Goal: Task Accomplishment & Management: Manage account settings

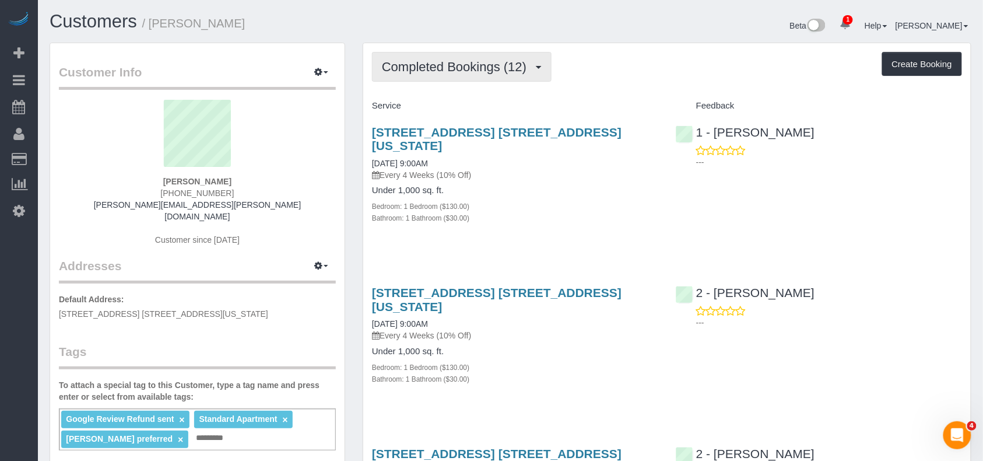
click at [479, 64] on span "Completed Bookings (12)" at bounding box center [457, 66] width 150 height 15
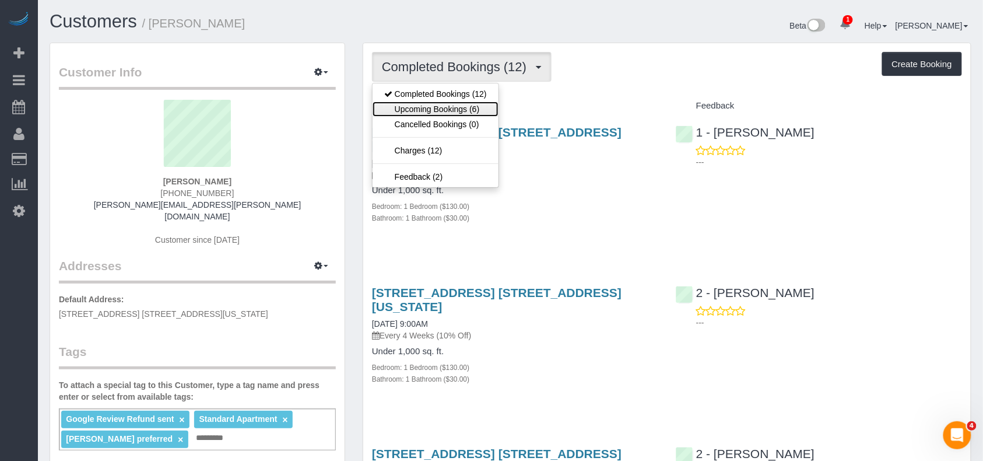
click at [452, 106] on link "Upcoming Bookings (6)" at bounding box center [436, 108] width 126 height 15
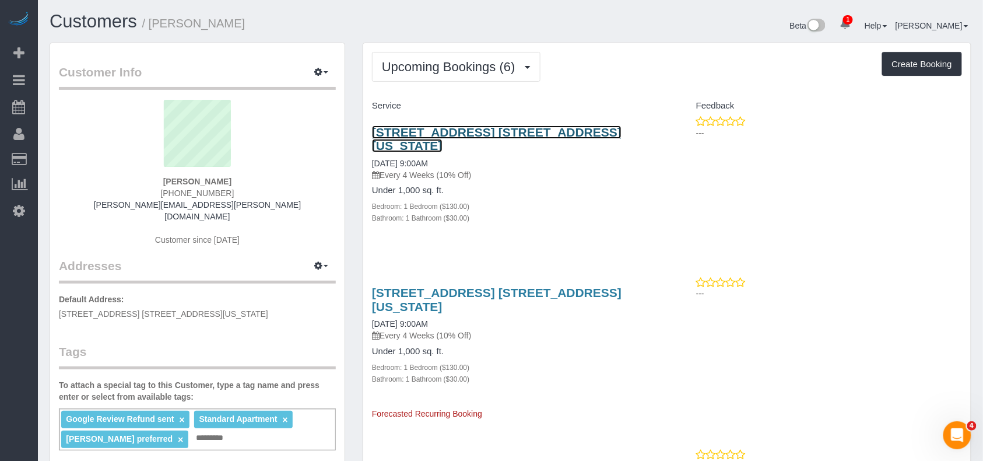
click at [432, 129] on link "308 East 92nd Street, Apt. 1w, New York, NY 10128" at bounding box center [497, 138] width 250 height 27
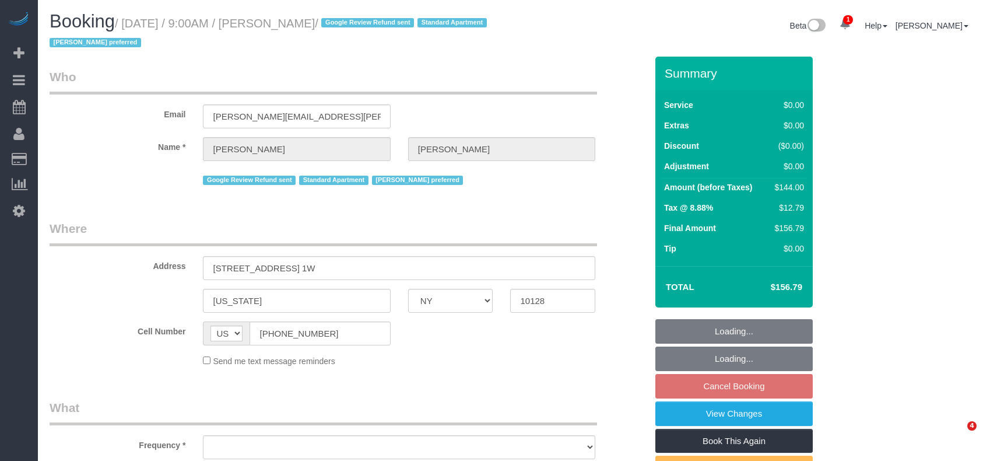
select select "NY"
select select "object:778"
select select "string:stripe-pm_1Q692k4VGloSiKo7kvhJeVSG"
select select "number:57"
select select "number:76"
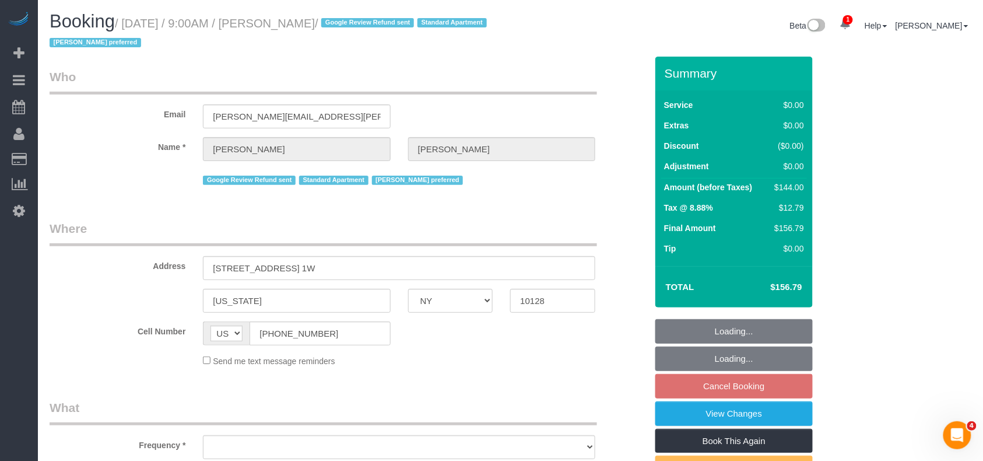
select select "number:15"
select select "number:5"
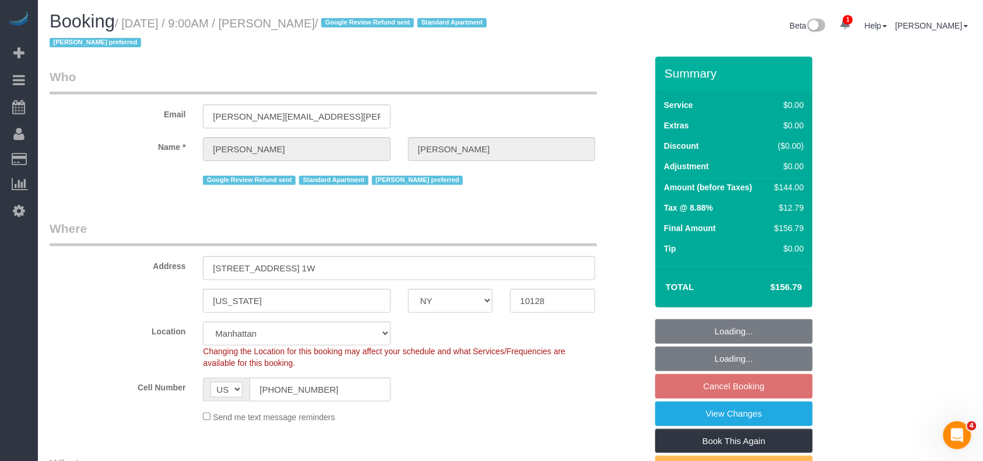
select select "1"
select select "object:1301"
select select "spot2"
select select "1"
drag, startPoint x: 343, startPoint y: 22, endPoint x: 125, endPoint y: 24, distance: 218.7
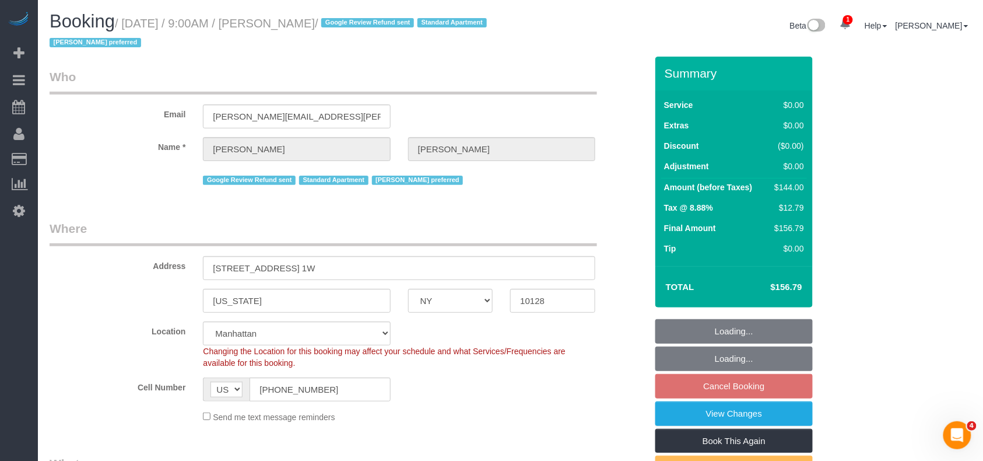
click at [125, 24] on small "/ August 25, 2025 / 9:00AM / Sam Brotman / Google Review Refund sent Standard A…" at bounding box center [270, 33] width 441 height 33
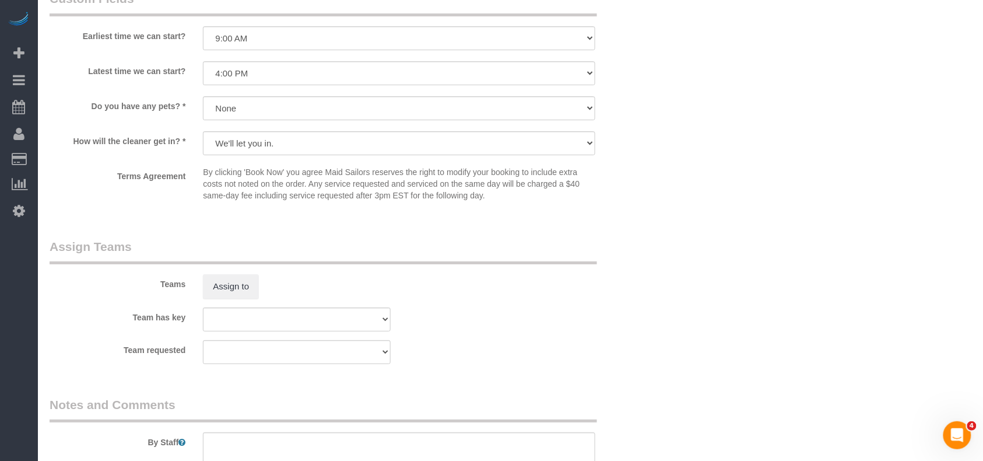
scroll to position [1166, 0]
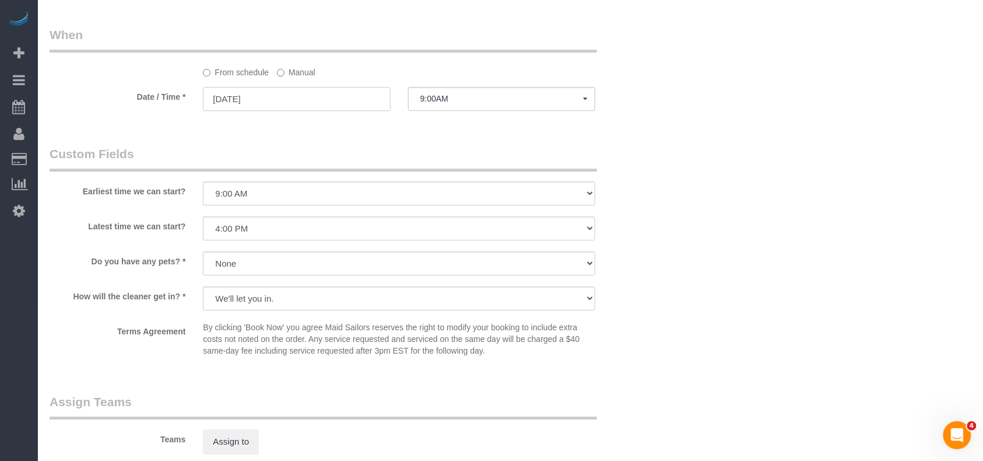
click at [266, 107] on input "08/25/2025" at bounding box center [296, 99] width 187 height 24
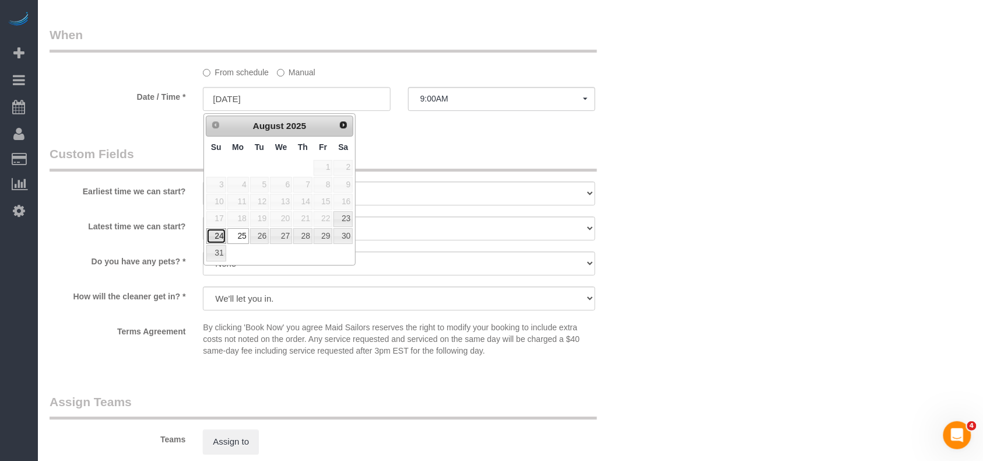
click at [217, 241] on link "24" at bounding box center [216, 236] width 20 height 16
type input "08/24/2025"
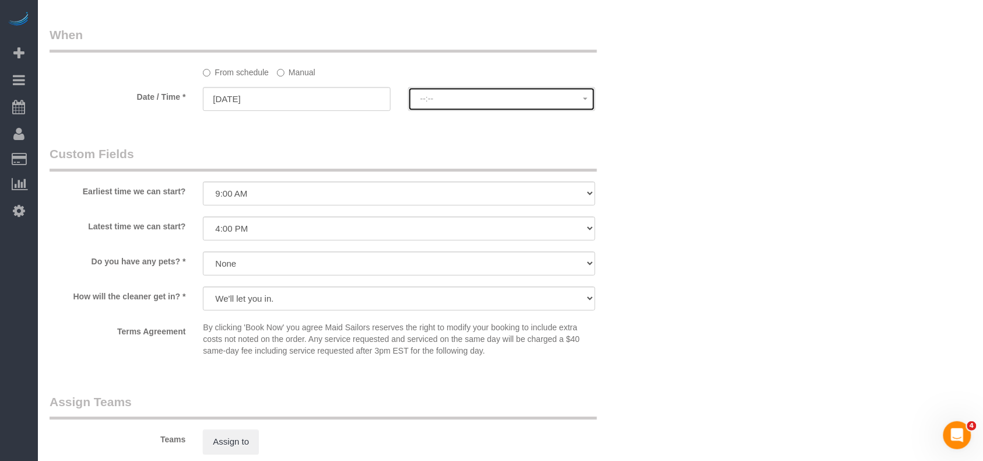
click at [463, 99] on span "--:--" at bounding box center [501, 98] width 163 height 9
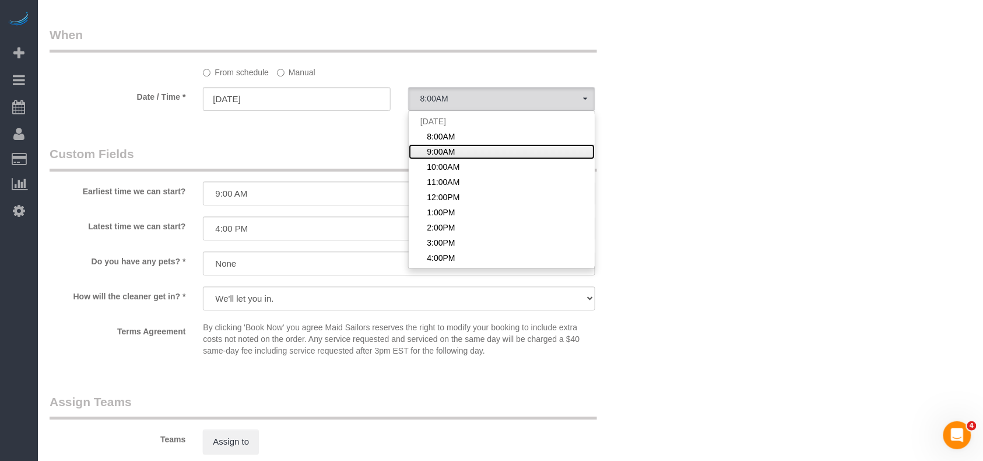
click at [457, 150] on link "9:00AM" at bounding box center [502, 151] width 186 height 15
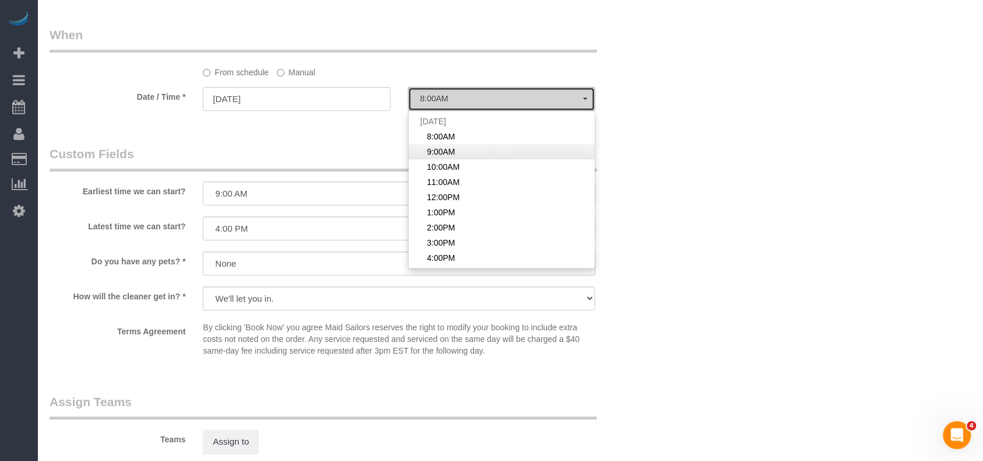
select select "spot60"
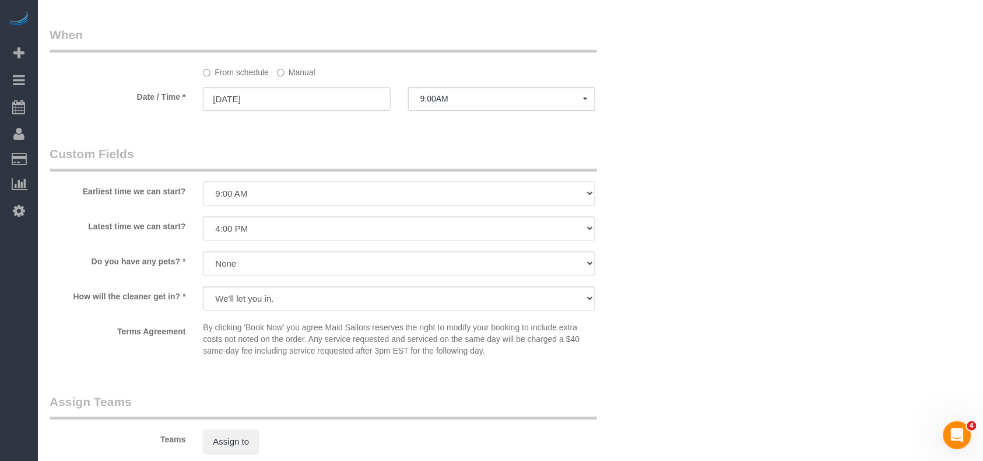
drag, startPoint x: 359, startPoint y: 187, endPoint x: 353, endPoint y: 189, distance: 6.3
click at [359, 187] on select "I am not flexible, keep my selected time 8:00 AM 9:00 AM 10:00 AM 11:00 AM 12:0…" at bounding box center [399, 193] width 392 height 24
select select "number:56"
click at [203, 182] on select "I am not flexible, keep my selected time 8:00 AM 9:00 AM 10:00 AM 11:00 AM 12:0…" at bounding box center [399, 193] width 392 height 24
click at [259, 233] on select "I am not flexible, keep my selected time 8:00 AM 9:00 AM 10:00 AM 11:00 AM 12:0…" at bounding box center [399, 228] width 392 height 24
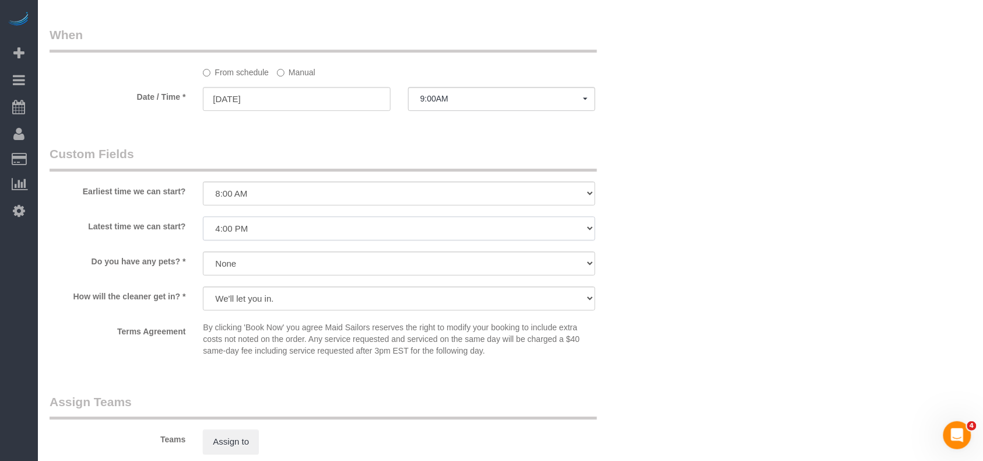
select select "number:77"
click at [203, 217] on select "I am not flexible, keep my selected time 8:00 AM 9:00 AM 10:00 AM 11:00 AM 12:0…" at bounding box center [399, 228] width 392 height 24
click at [450, 97] on span "9:00AM" at bounding box center [501, 98] width 163 height 9
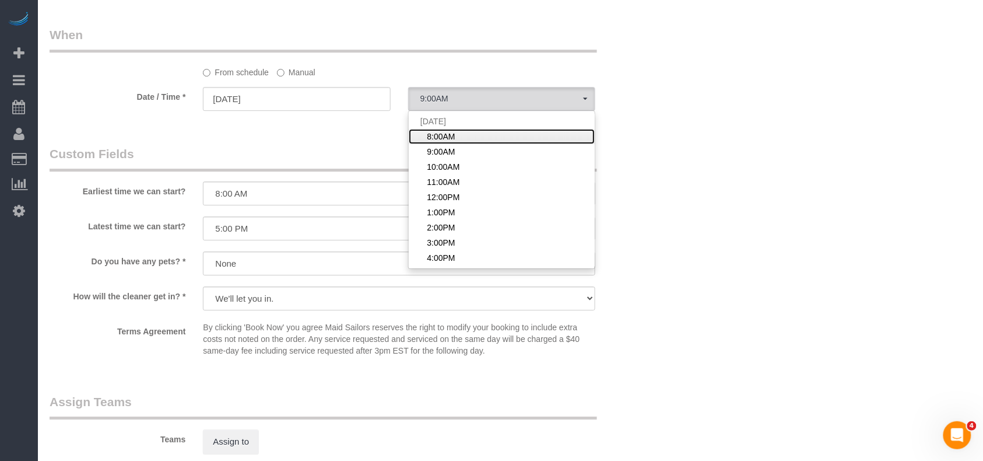
click at [435, 140] on span "8:00AM" at bounding box center [441, 137] width 28 height 12
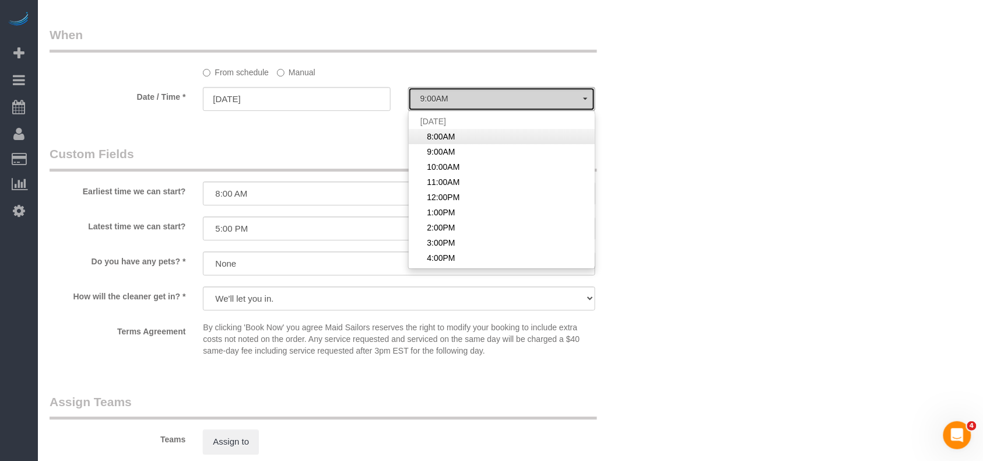
select select "spot59"
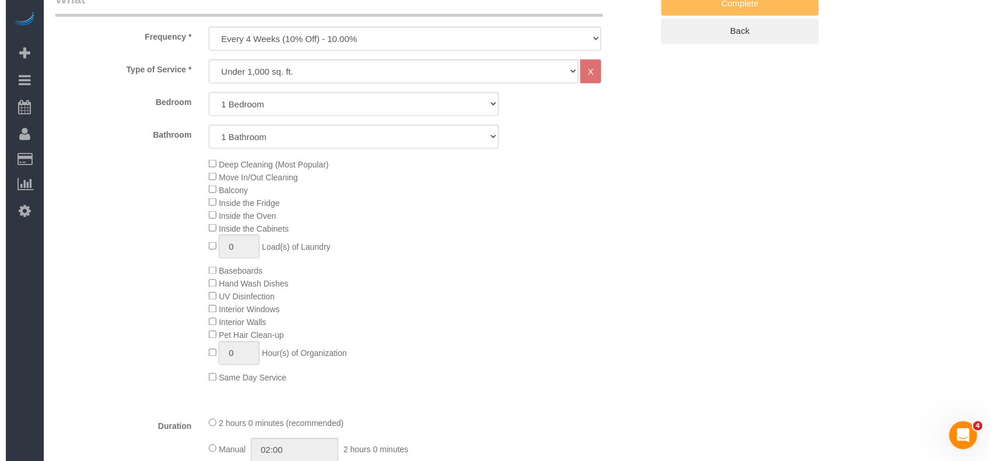
scroll to position [0, 0]
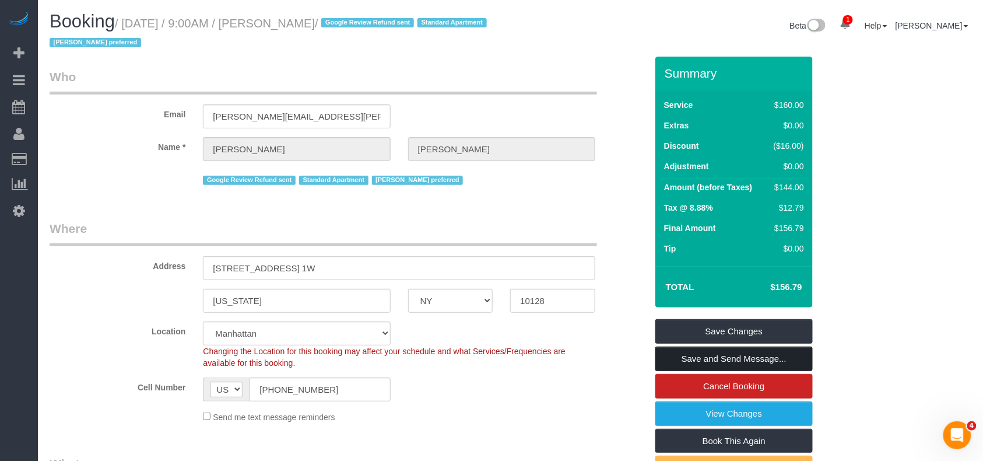
click at [729, 357] on link "Save and Send Message..." at bounding box center [733, 358] width 157 height 24
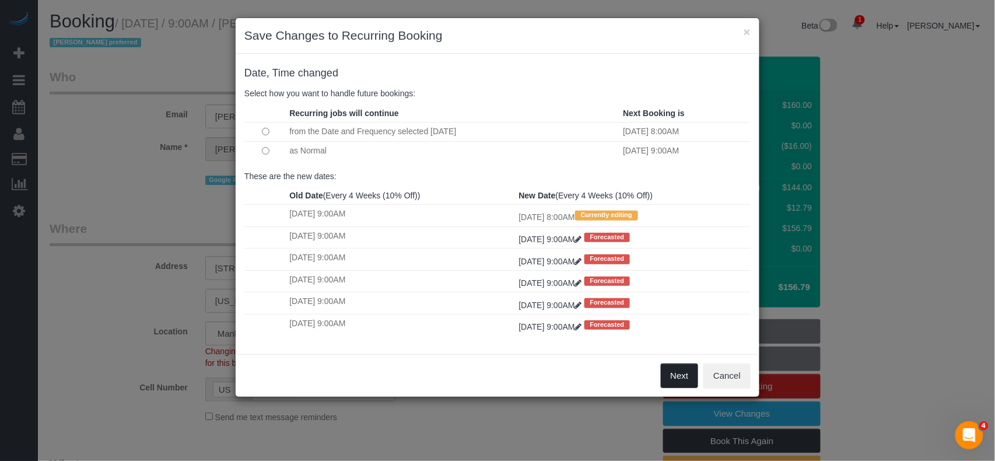
click at [677, 377] on button "Next" at bounding box center [680, 375] width 38 height 24
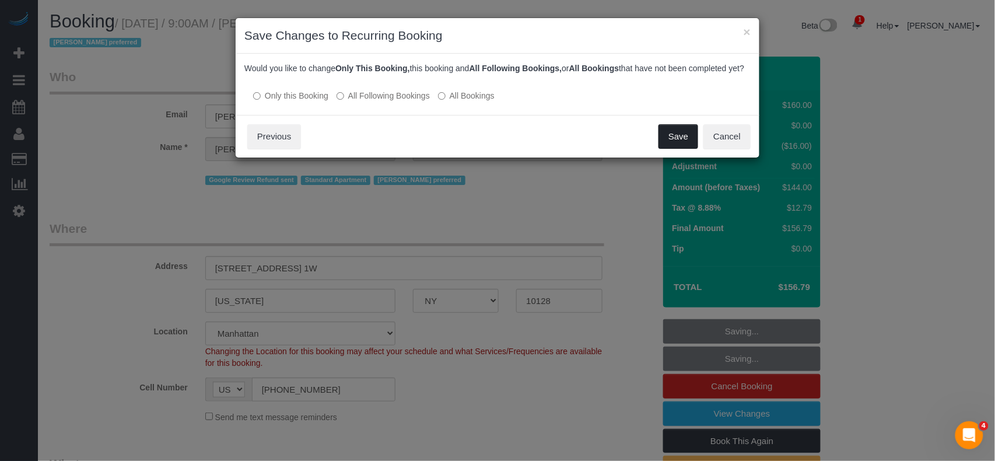
click at [667, 149] on button "Save" at bounding box center [678, 136] width 40 height 24
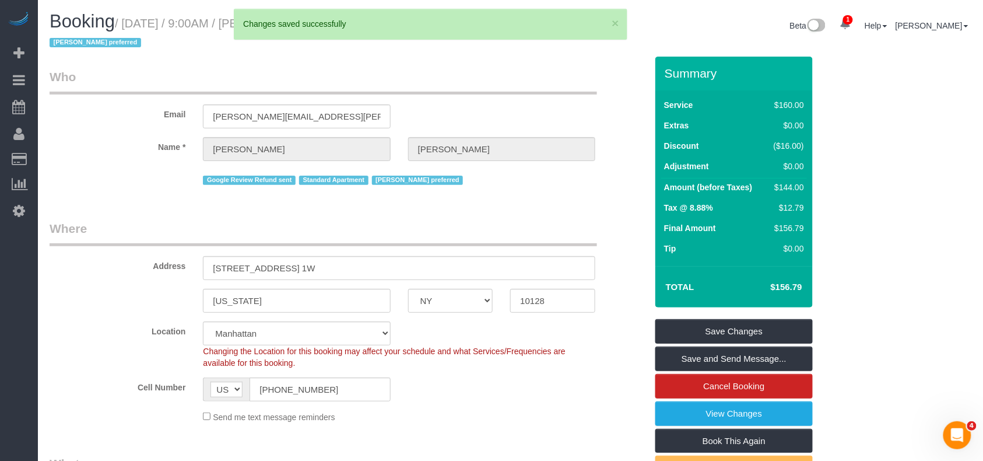
click at [545, 202] on body "1 Beta Your Notifications You have 0 alerts × You have 9 to charge for 08/21/20…" at bounding box center [491, 230] width 983 height 461
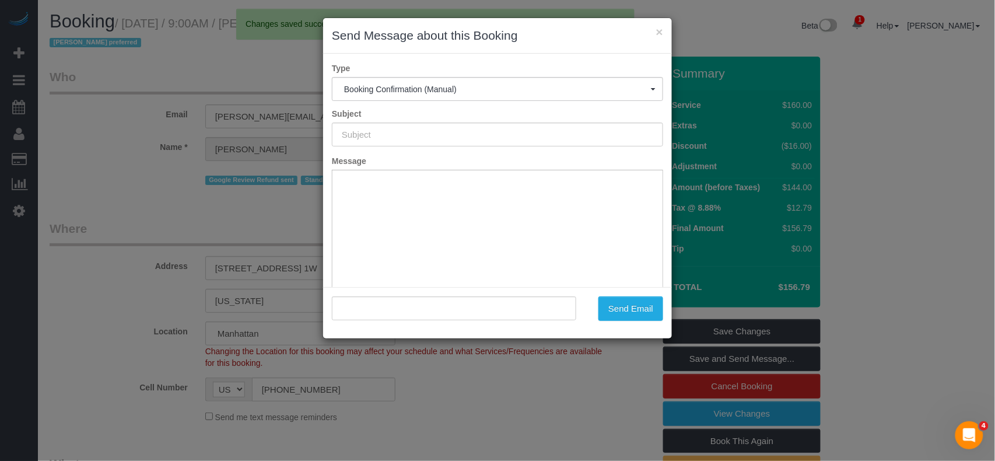
type input "Cleaning Confirmed for 08/24/2025 at 8:00am"
type input ""Sam Brotman" <sam.brotman@gmail.com>"
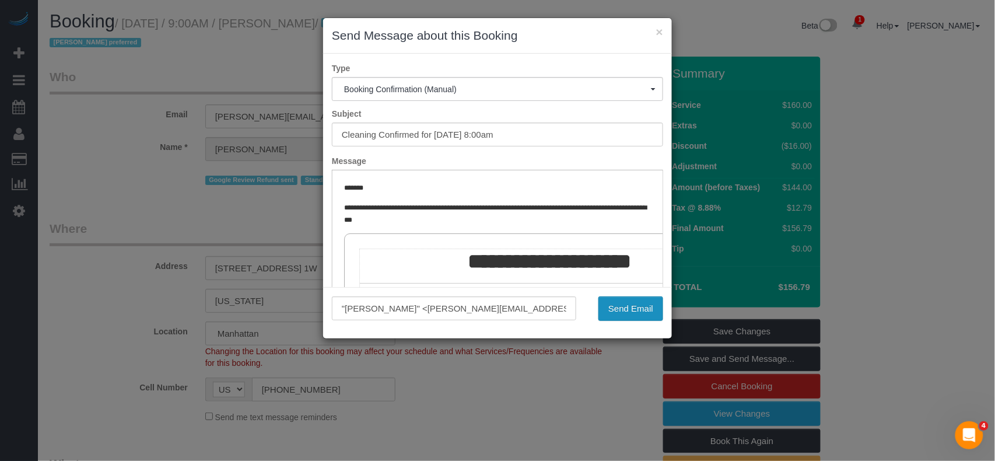
click at [607, 303] on button "Send Email" at bounding box center [630, 308] width 65 height 24
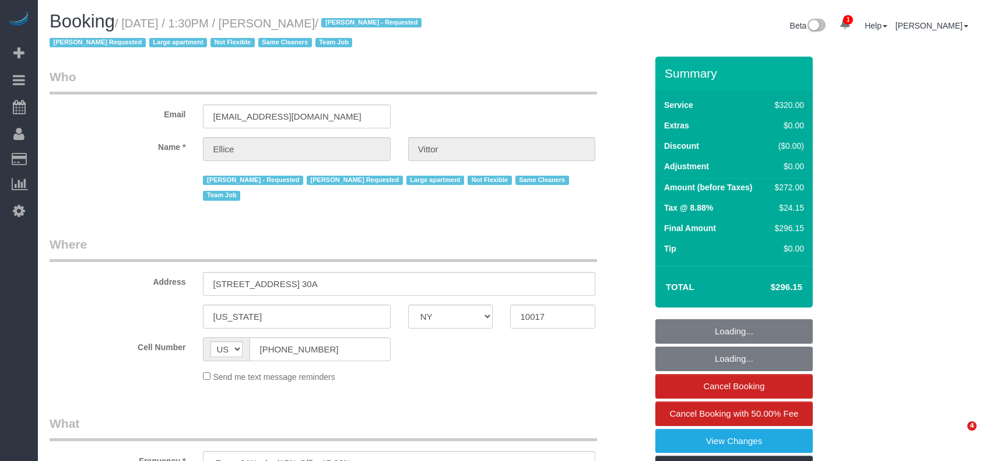
select select "NY"
select select "2"
select select "number:62"
select select "number:75"
select select "number:15"
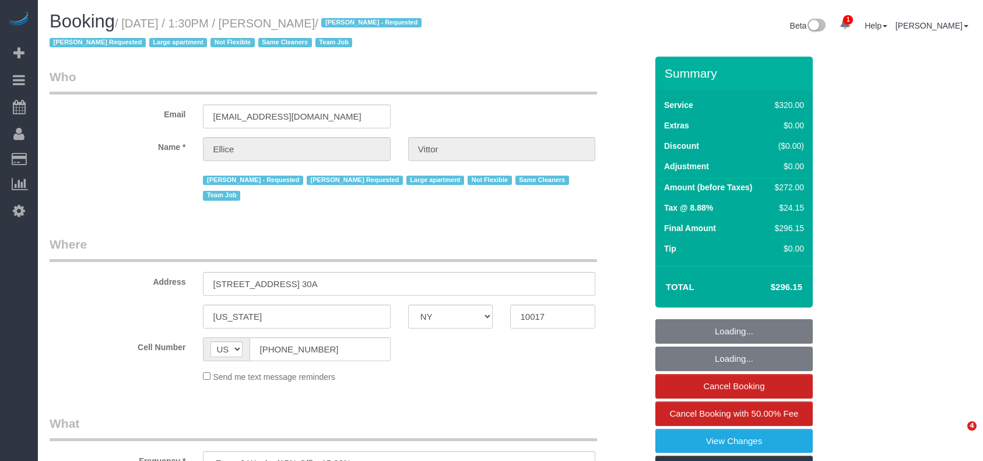
select select "number:6"
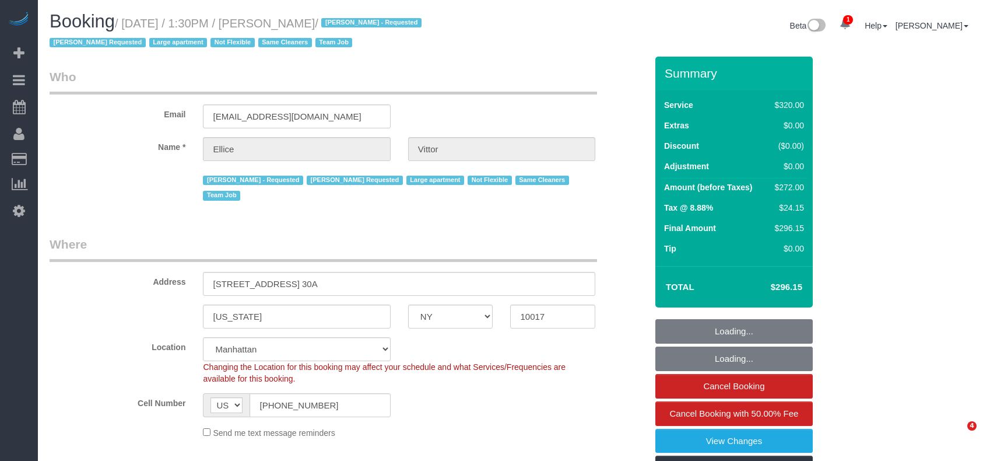
select select "object:1366"
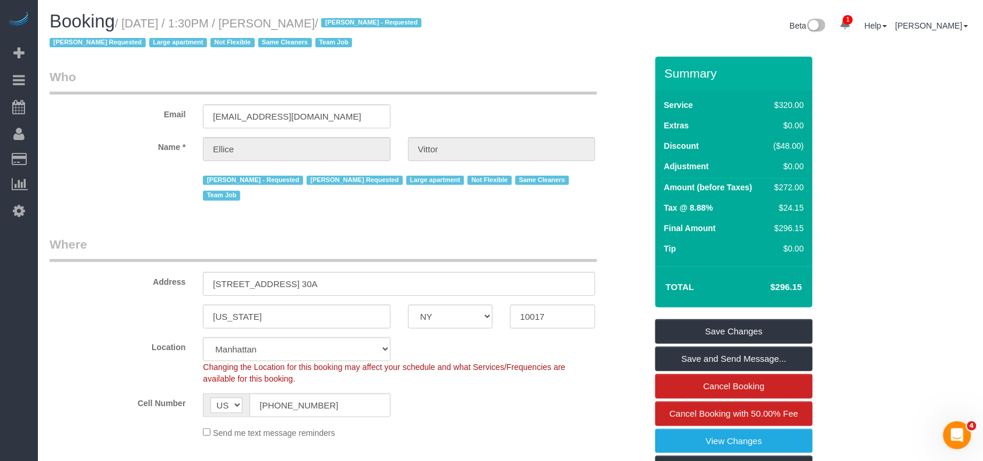
drag, startPoint x: 332, startPoint y: 22, endPoint x: 127, endPoint y: 21, distance: 205.2
click at [127, 21] on small "/ August 22, 2025 / 1:30PM / Ellice Vittor / Geraldin Bastidas - Requested Kari…" at bounding box center [237, 33] width 375 height 33
copy small "August 22, 2025 / 1:30PM / Ellice Vittor"
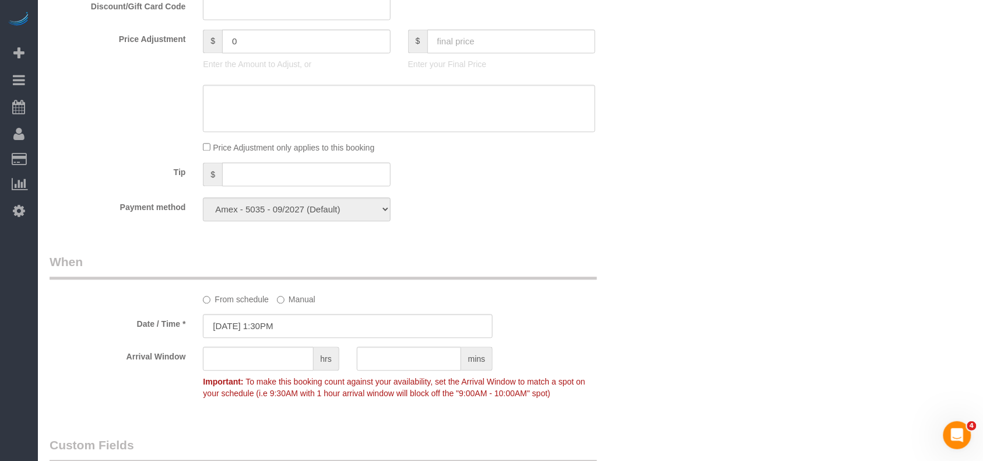
scroll to position [855, 0]
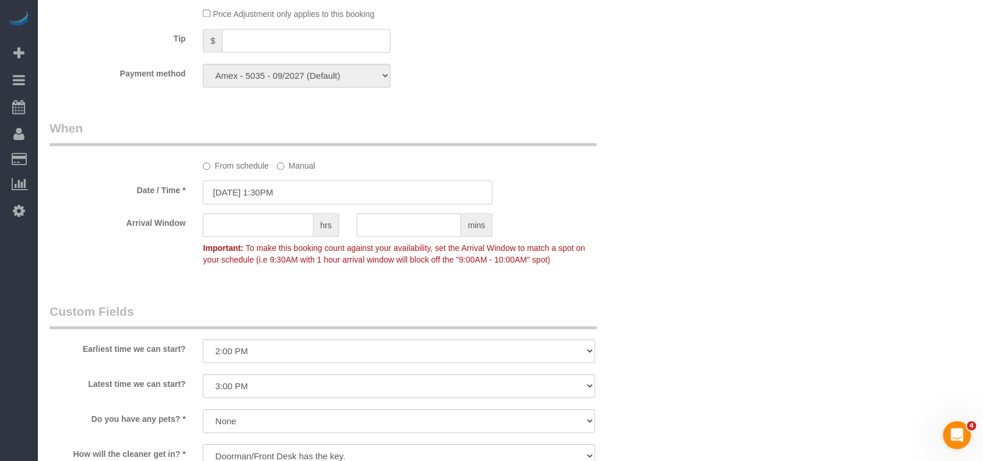
click at [287, 198] on input "08/22/2025 1:30PM" at bounding box center [348, 192] width 290 height 24
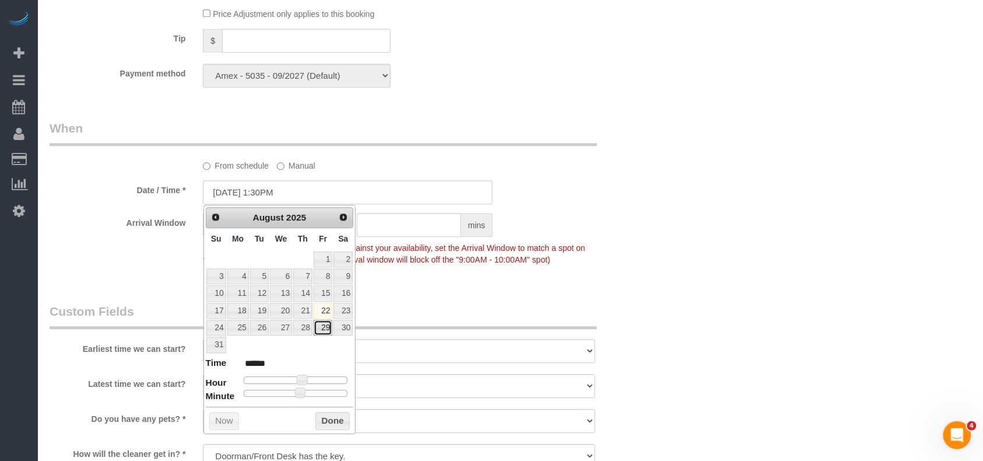
click at [320, 325] on link "29" at bounding box center [323, 328] width 19 height 16
type input "08/29/2025 1:30PM"
click at [597, 213] on div "Arrival Window hrs mins Important: To make this booking count against your avai…" at bounding box center [348, 242] width 615 height 58
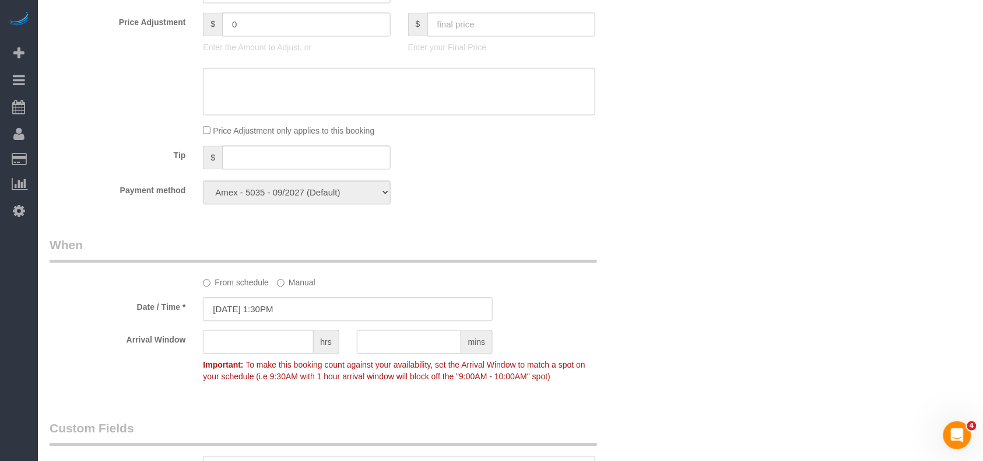
scroll to position [78, 0]
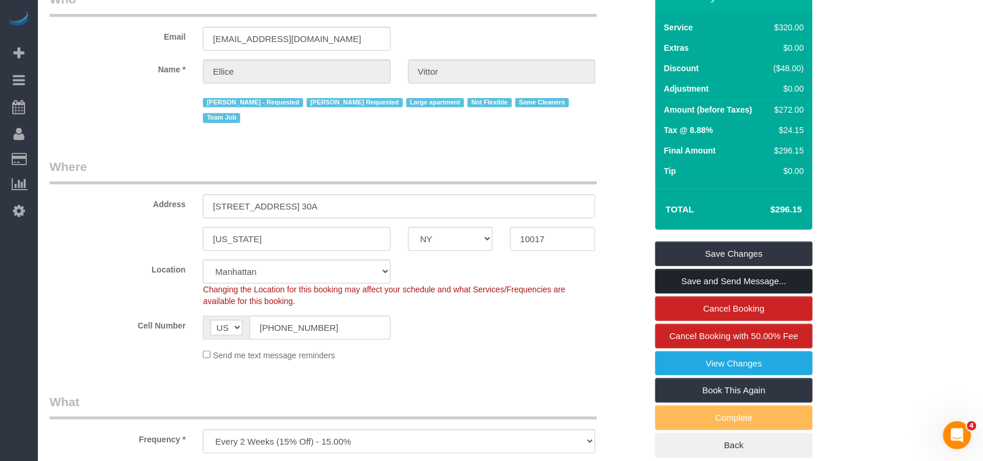
click at [731, 280] on link "Save and Send Message..." at bounding box center [733, 281] width 157 height 24
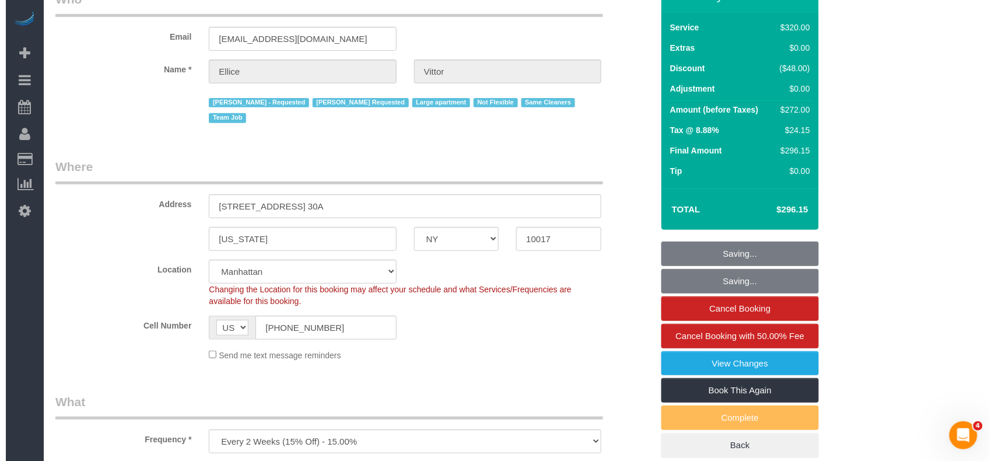
scroll to position [0, 0]
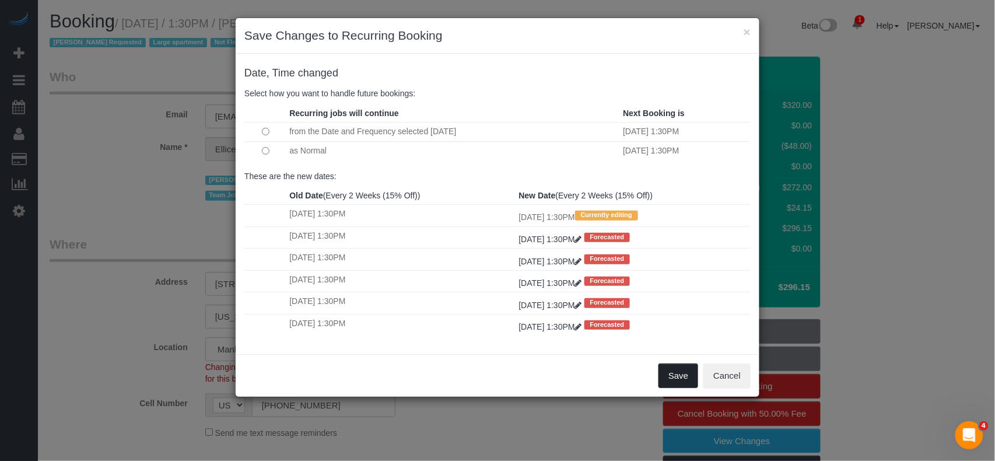
click at [675, 374] on button "Save" at bounding box center [678, 375] width 40 height 24
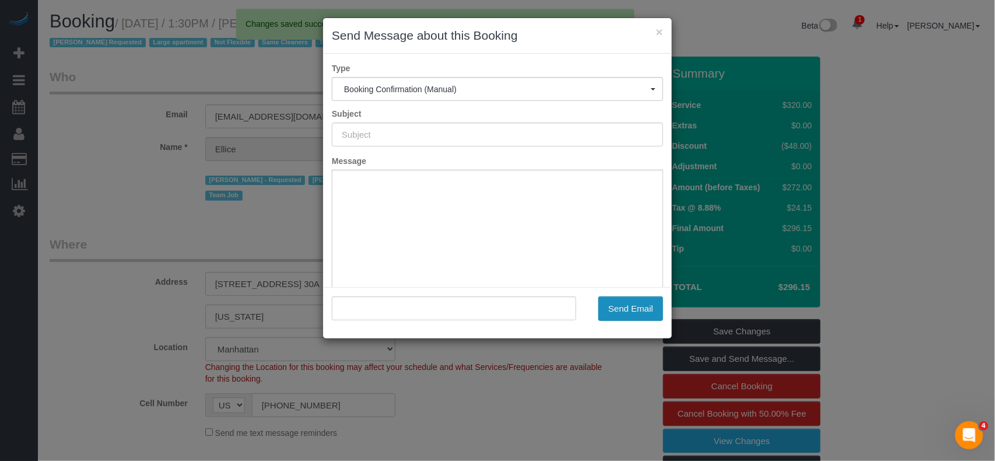
type input "Cleaning Confirmed for 08/29/2025 at 1:30pm"
type input ""Ellice Vittor" <evittor@gmail.com>"
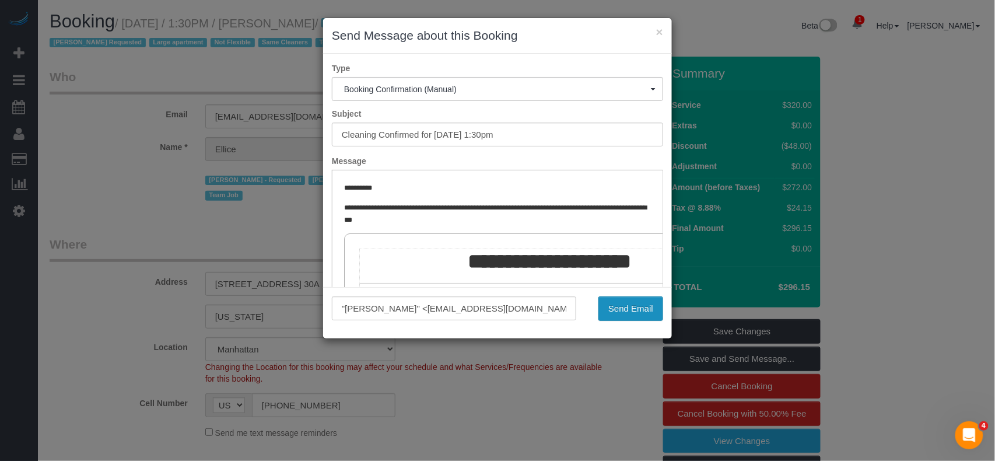
click at [625, 302] on button "Send Email" at bounding box center [630, 308] width 65 height 24
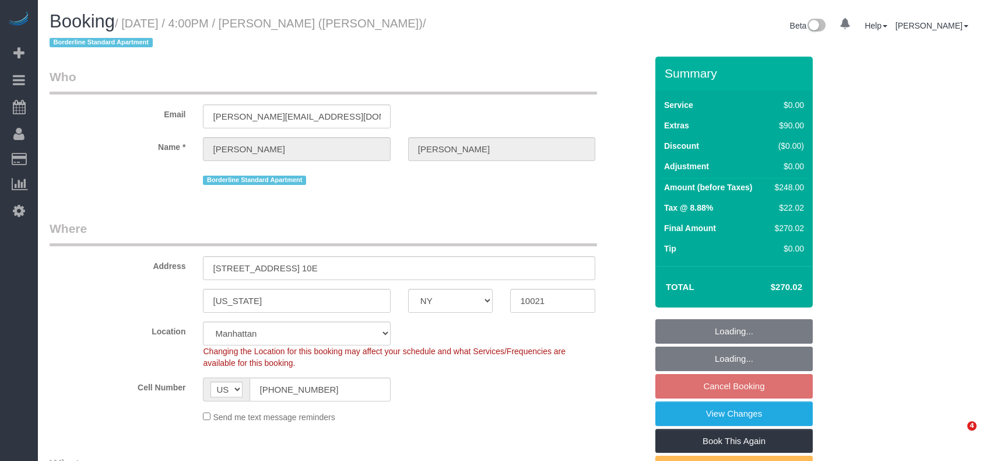
select select "NY"
select select "string:stripe-pm_1R58S94VGloSiKo7oTDM75CS"
select select "number:89"
select select "number:77"
select select "number:15"
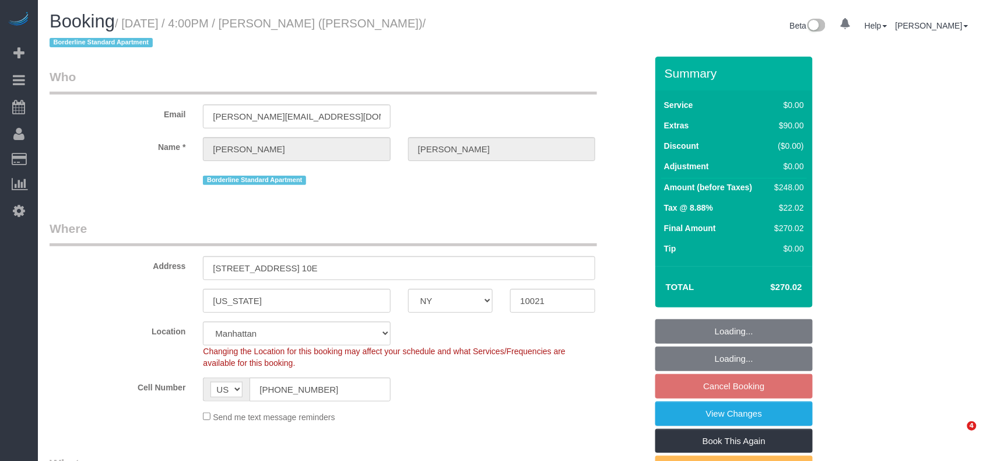
select select "number:6"
select select "object:770"
select select "2"
select select "object:1293"
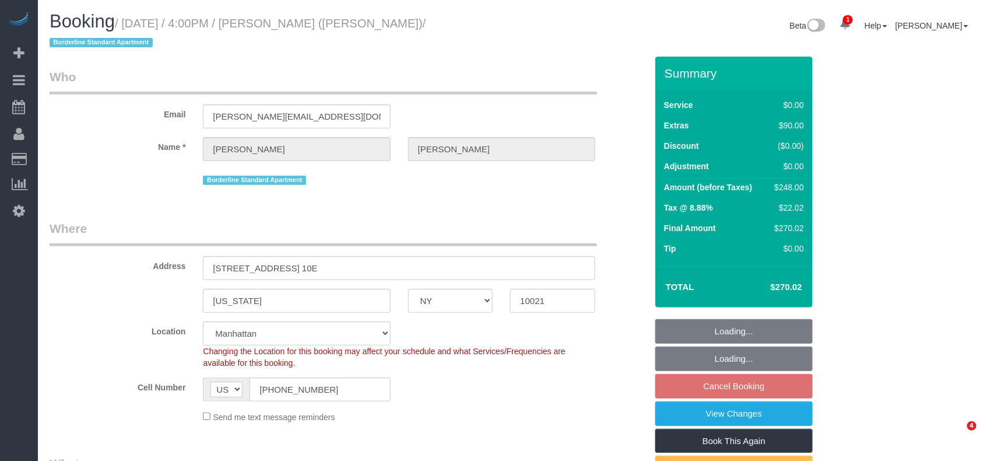
select select "spot9"
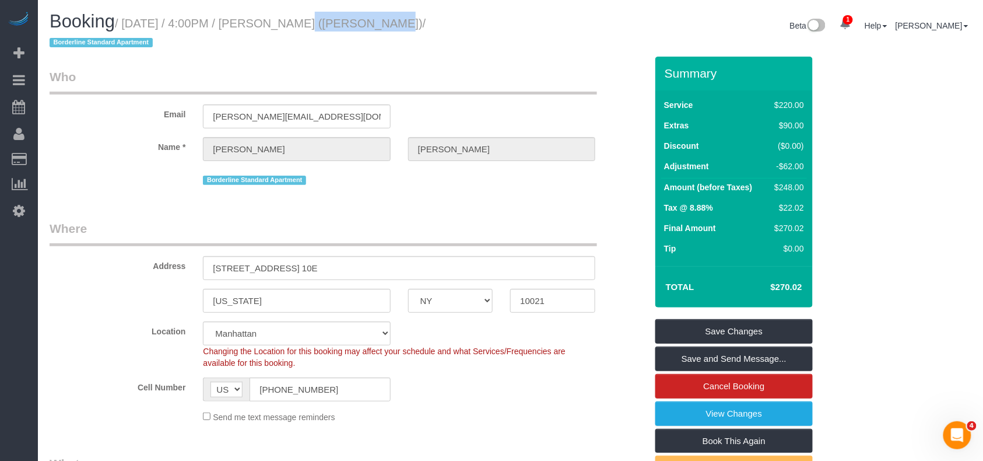
drag, startPoint x: 358, startPoint y: 23, endPoint x: 271, endPoint y: 24, distance: 86.9
click at [271, 24] on small "/ [DATE] / 4:00PM / [PERSON_NAME] ([PERSON_NAME]) / Borderline Standard Apartme…" at bounding box center [238, 33] width 377 height 33
copy small "[PERSON_NAME]"
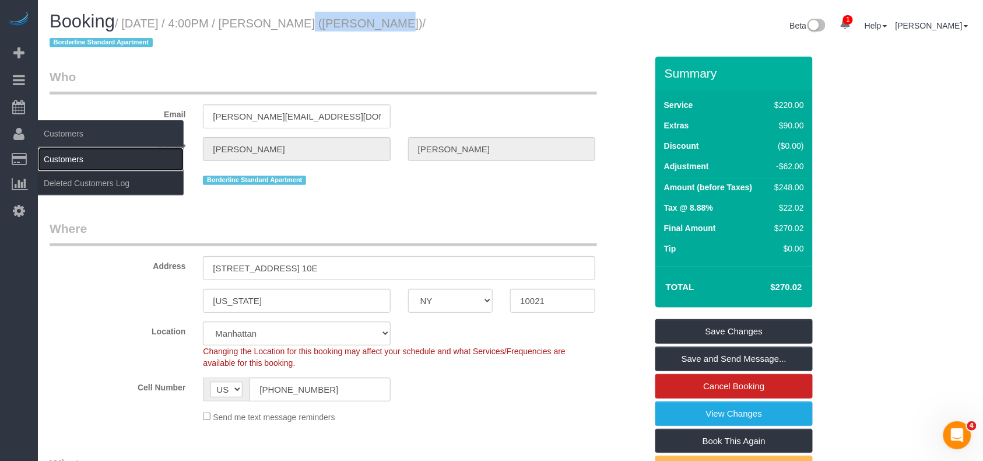
click at [50, 155] on link "Customers" at bounding box center [111, 159] width 146 height 23
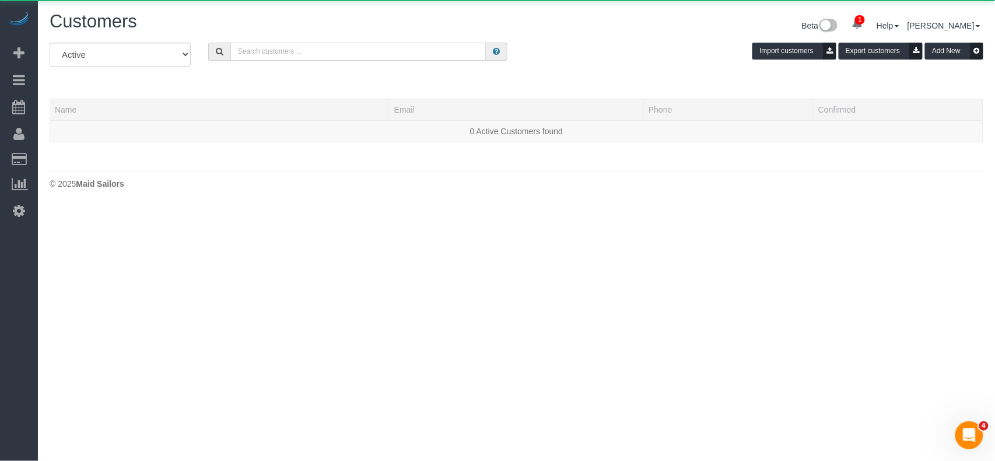
click at [262, 51] on input "text" at bounding box center [358, 52] width 256 height 18
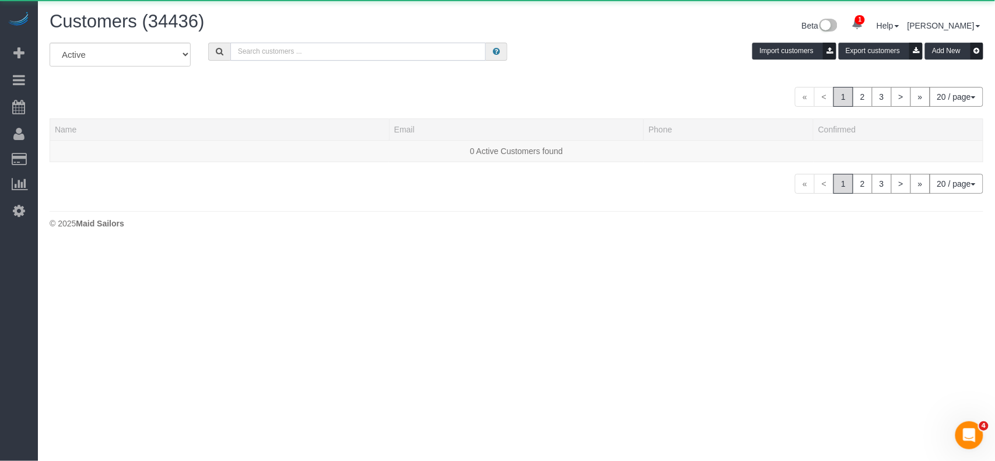
paste input "[PERSON_NAME]"
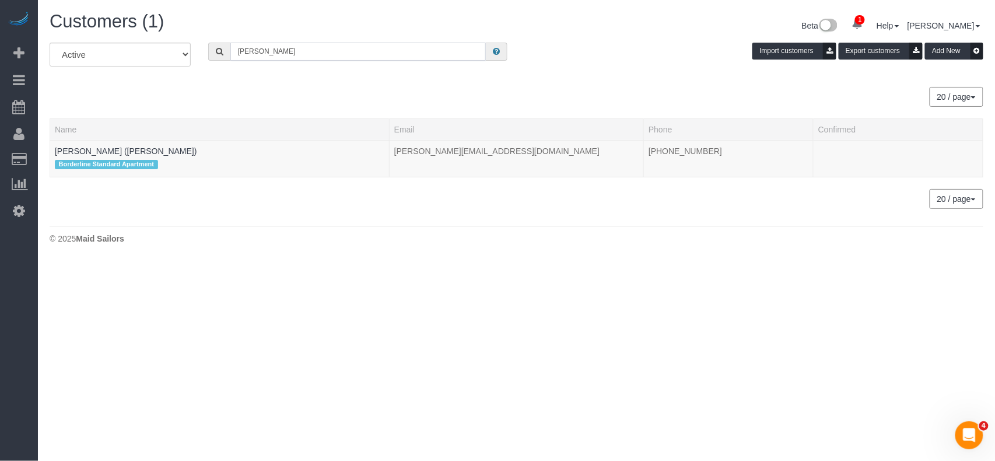
type input "[PERSON_NAME]"
click at [136, 152] on link "Johanna Goetze (Peter Harrington)" at bounding box center [126, 150] width 142 height 9
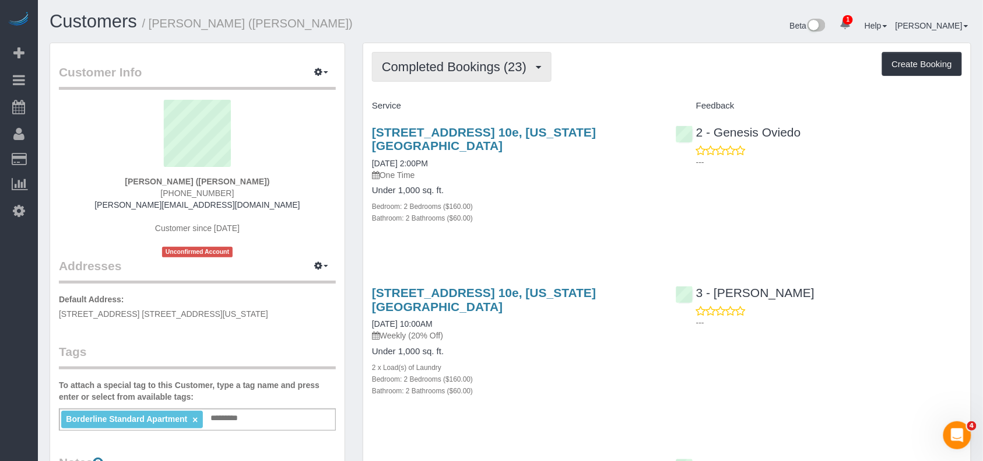
click at [502, 62] on span "Completed Bookings (23)" at bounding box center [457, 66] width 150 height 15
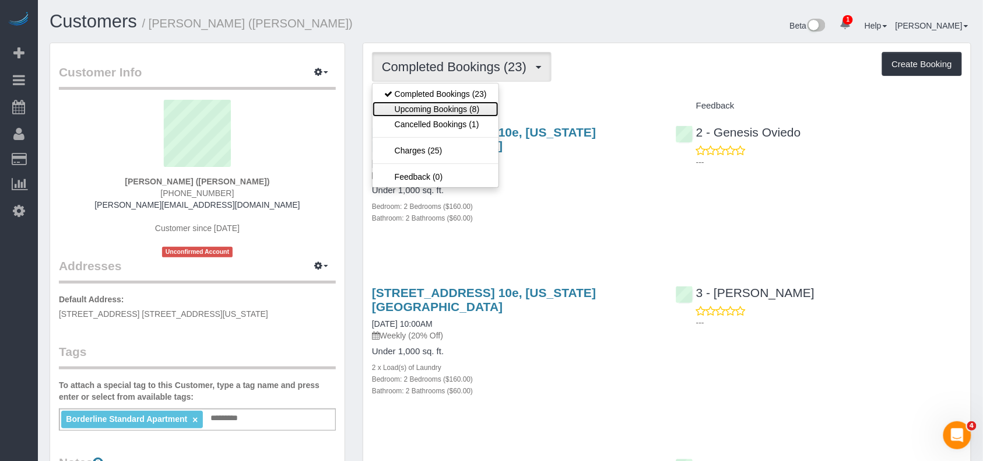
click at [465, 105] on link "Upcoming Bookings (8)" at bounding box center [436, 108] width 126 height 15
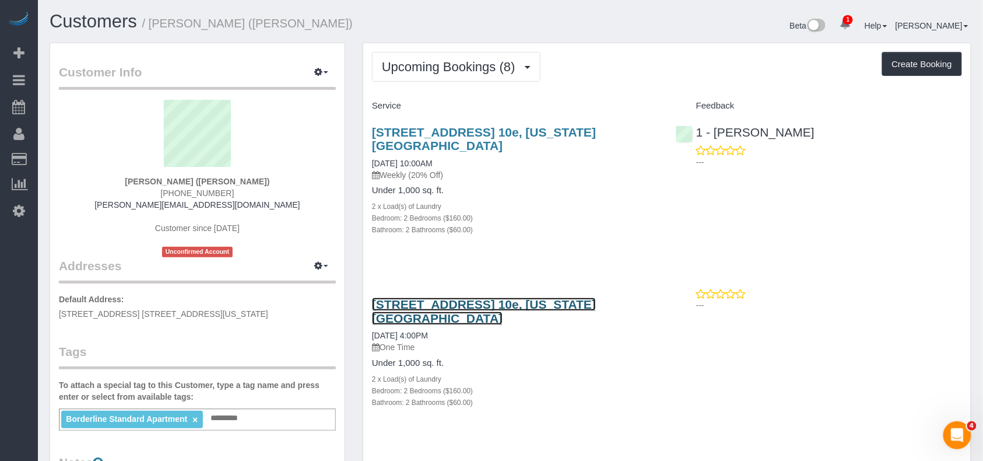
click at [432, 306] on link "501 East 74th Street, Apt. 10e, New York, NY 10021" at bounding box center [484, 310] width 224 height 27
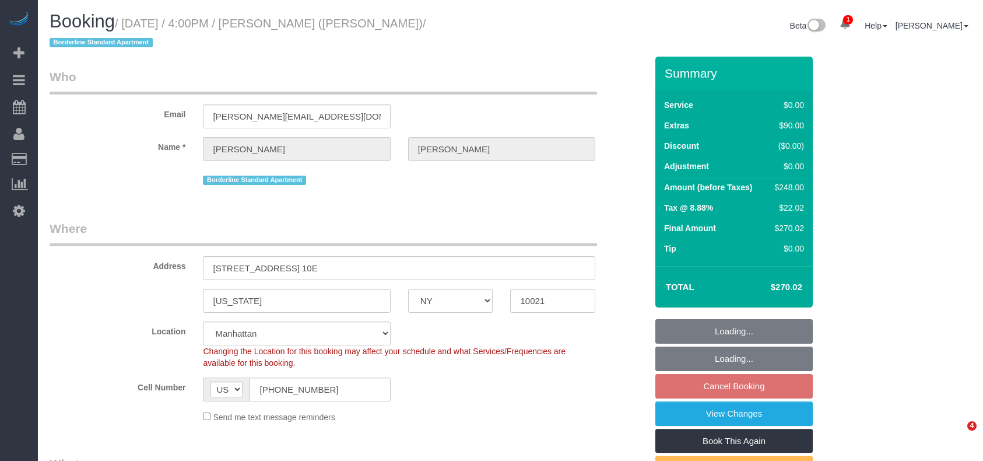
select select "NY"
select select "string:stripe-pm_1R58S94VGloSiKo7oTDM75CS"
select select "number:89"
select select "number:77"
select select "number:15"
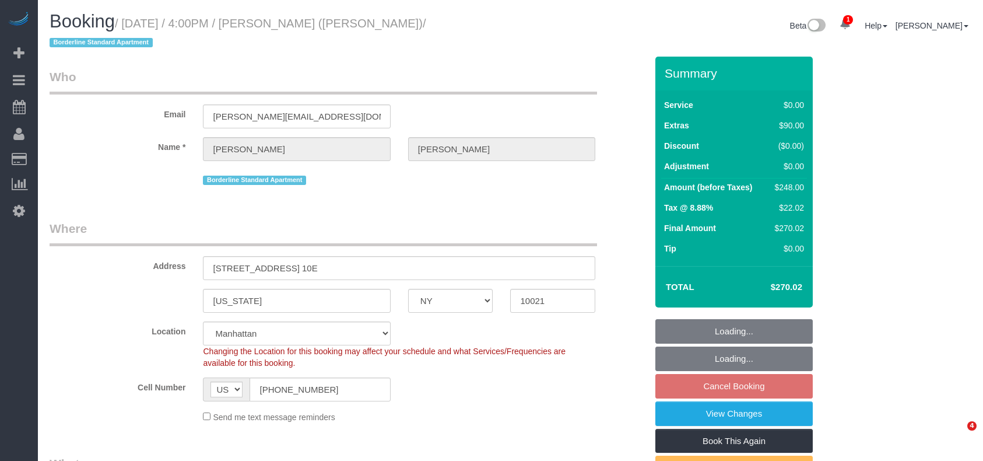
select select "number:6"
select select "object:882"
select select "2"
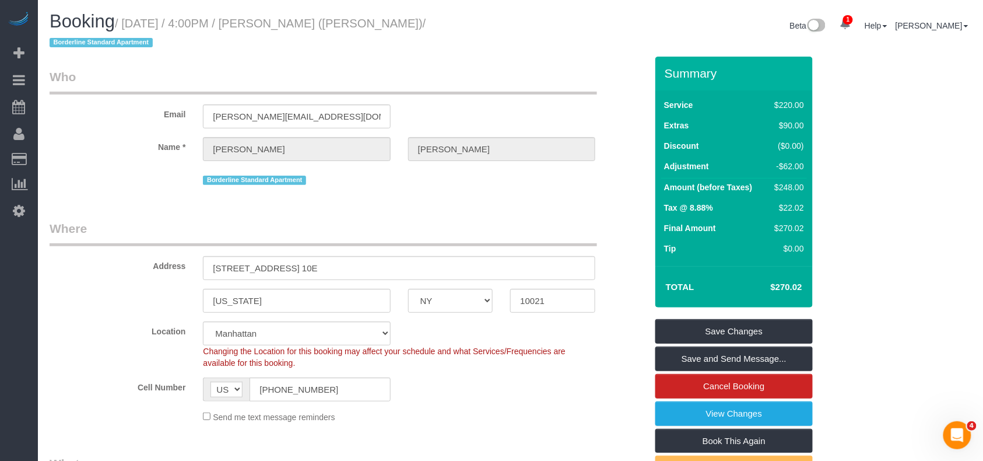
drag, startPoint x: 451, startPoint y: 24, endPoint x: 126, endPoint y: 24, distance: 325.3
click at [126, 24] on small "/ [DATE] / 4:00PM / [PERSON_NAME] ([PERSON_NAME]) / Borderline Standard Apartme…" at bounding box center [238, 33] width 377 height 33
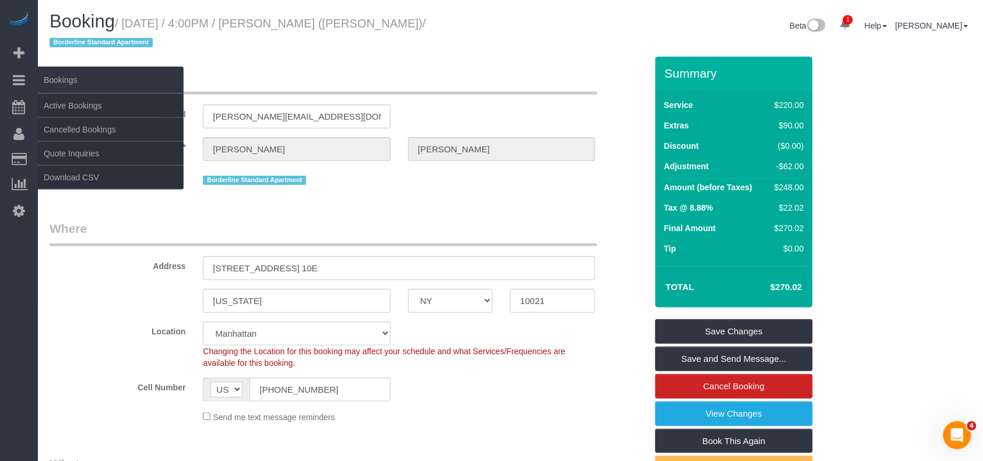
copy small "[DATE] / 4:00PM / [PERSON_NAME] ([PERSON_NAME]"
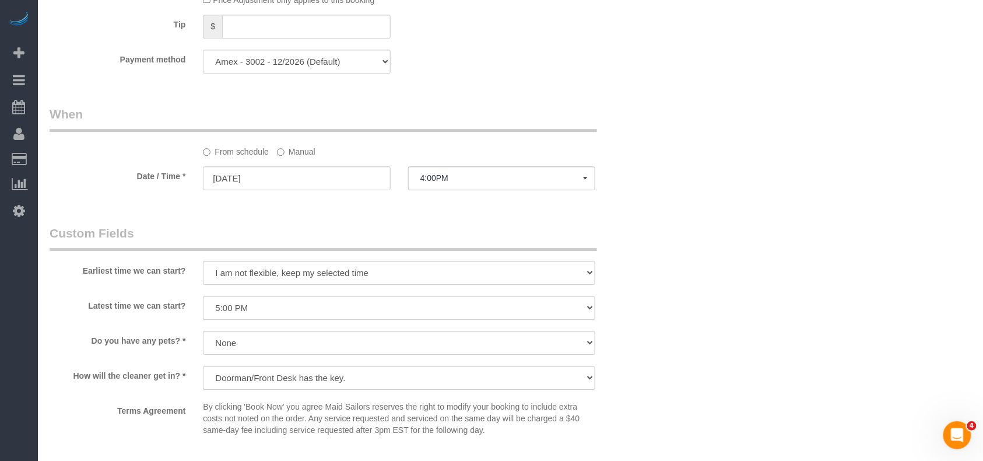
scroll to position [1088, 0]
click at [455, 181] on span "4:00PM" at bounding box center [501, 176] width 163 height 9
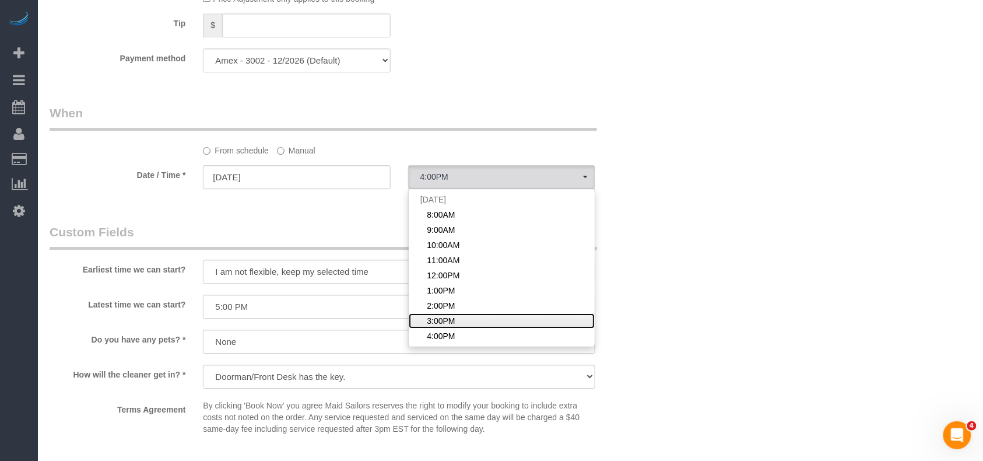
click at [450, 315] on link "3:00PM" at bounding box center [502, 320] width 186 height 15
select select "spot8"
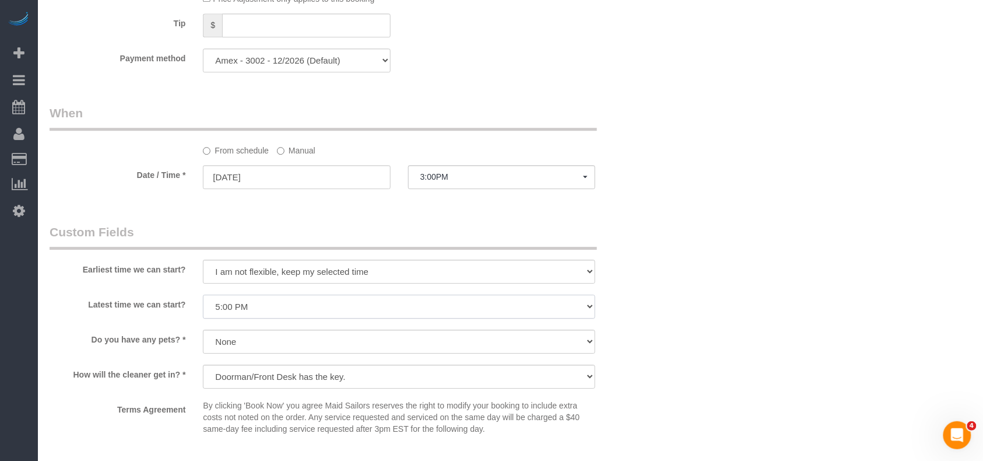
click at [285, 310] on select "I am not flexible, keep my selected time 8:00 AM 9:00 AM 10:00 AM 11:00 AM 12:0…" at bounding box center [399, 306] width 392 height 24
select select "number:90"
click at [203, 295] on select "I am not flexible, keep my selected time 8:00 AM 9:00 AM 10:00 AM 11:00 AM 12:0…" at bounding box center [399, 306] width 392 height 24
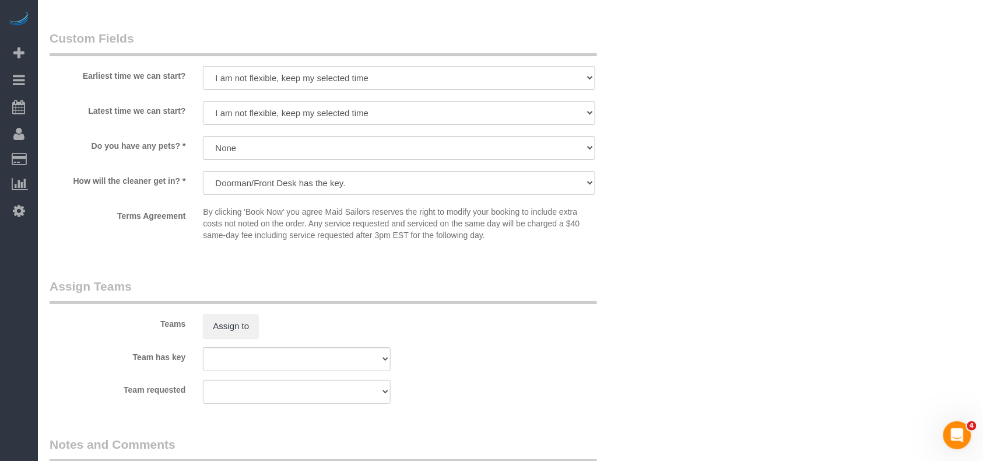
scroll to position [1659, 0]
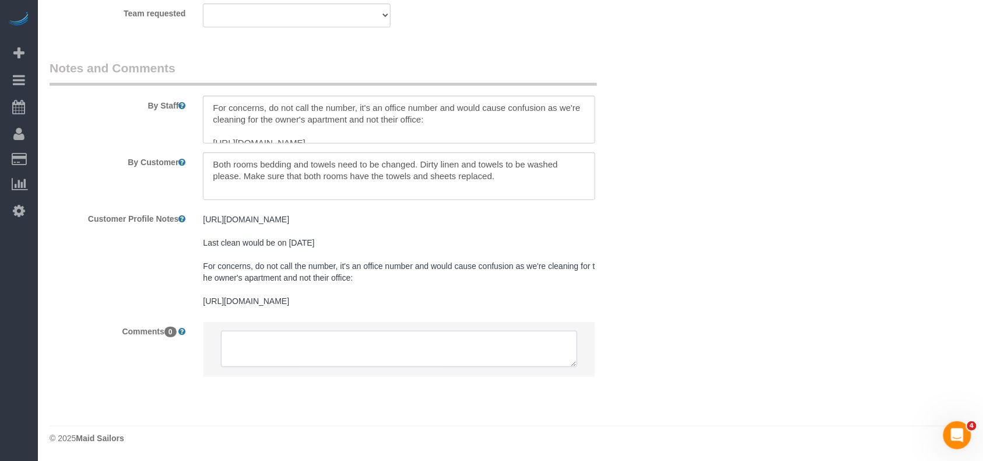
click at [343, 346] on textarea at bounding box center [399, 349] width 356 height 36
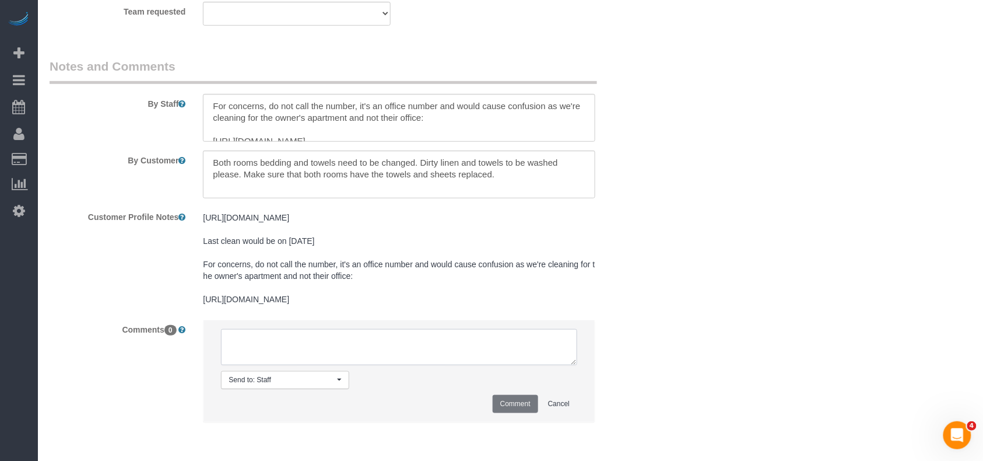
click at [339, 336] on textarea at bounding box center [399, 347] width 356 height 36
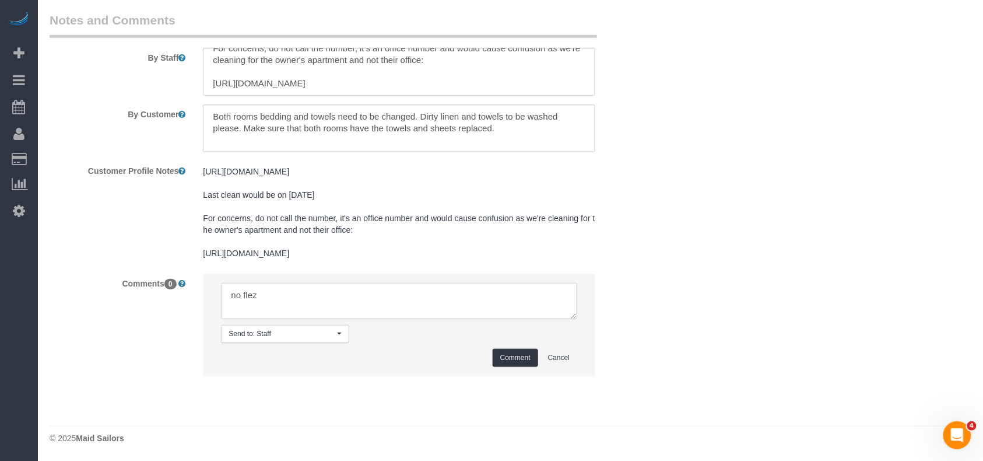
scroll to position [1708, 0]
type textarea "no flex"
click at [532, 360] on button "Comment" at bounding box center [515, 358] width 45 height 18
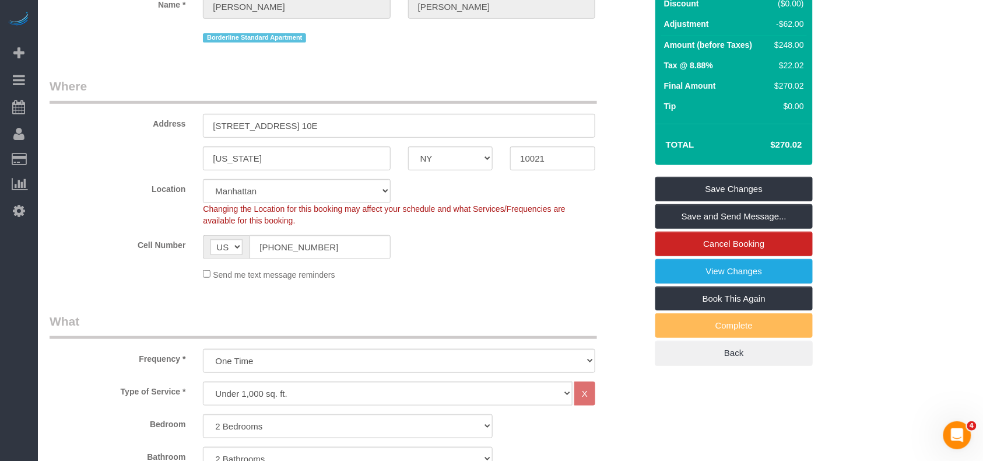
scroll to position [75, 0]
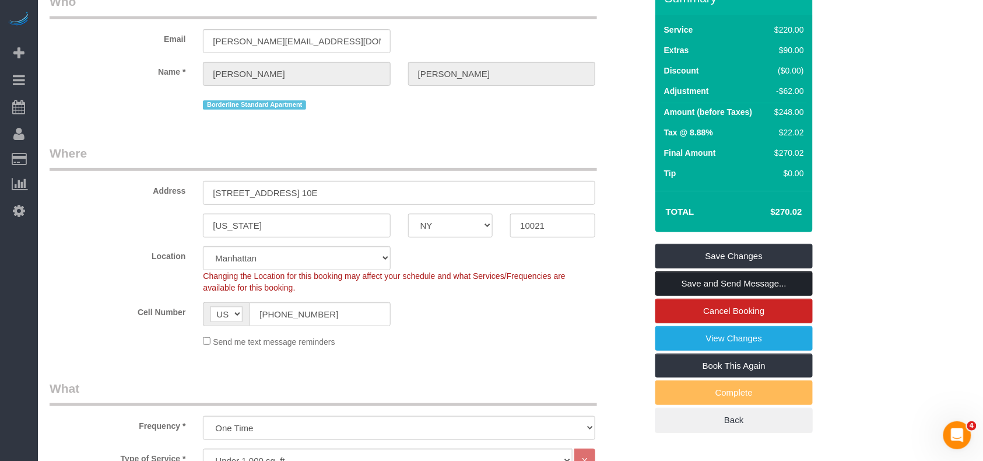
click at [709, 290] on link "Save and Send Message..." at bounding box center [733, 283] width 157 height 24
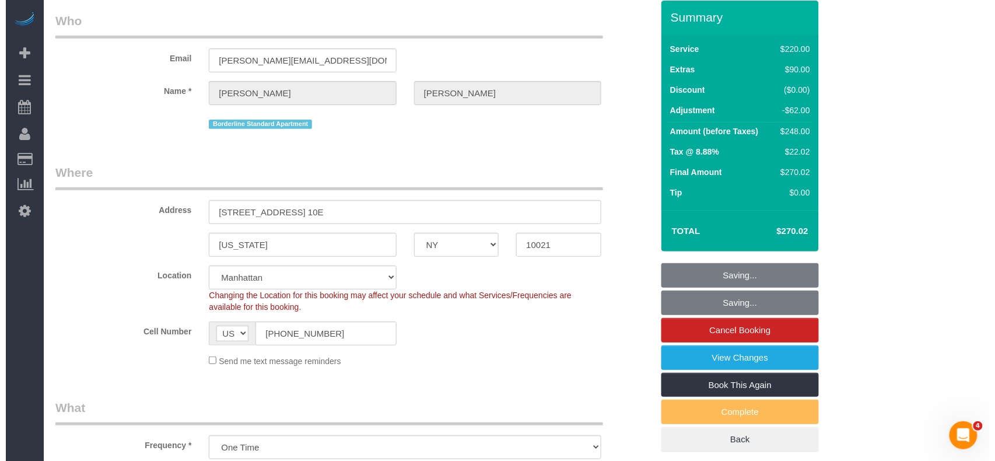
scroll to position [0, 0]
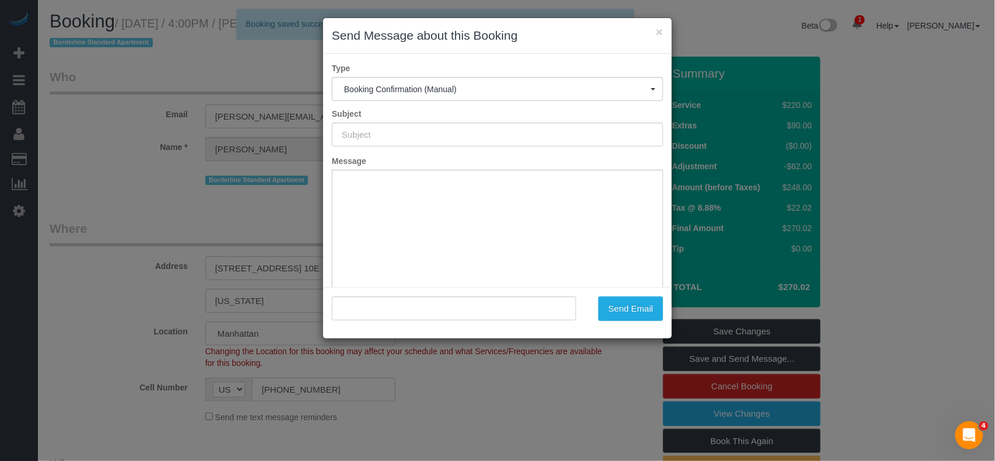
type input "Cleaning Confirmed for 08/26/2025 at 3:00pm"
type input ""Johanna Goetze" <johanna@peterharrington.co.uk>"
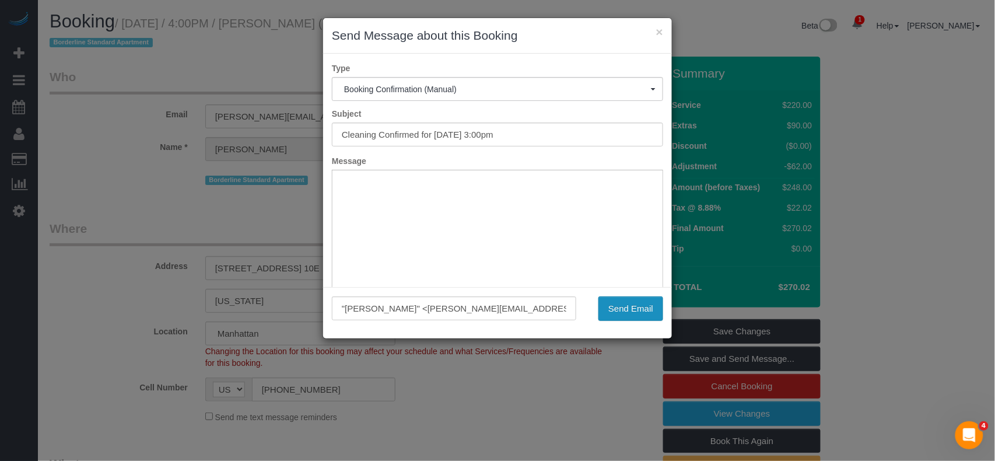
click at [630, 307] on button "Send Email" at bounding box center [630, 308] width 65 height 24
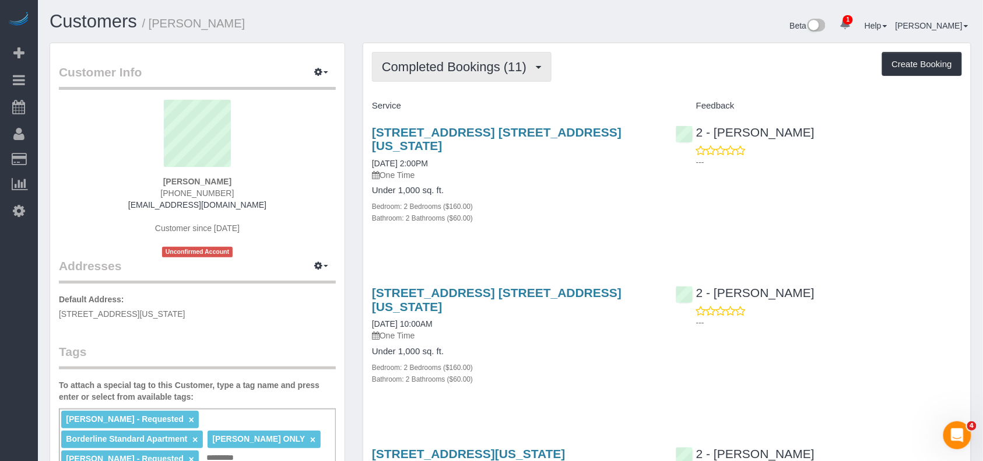
click at [484, 72] on span "Completed Bookings (11)" at bounding box center [457, 66] width 150 height 15
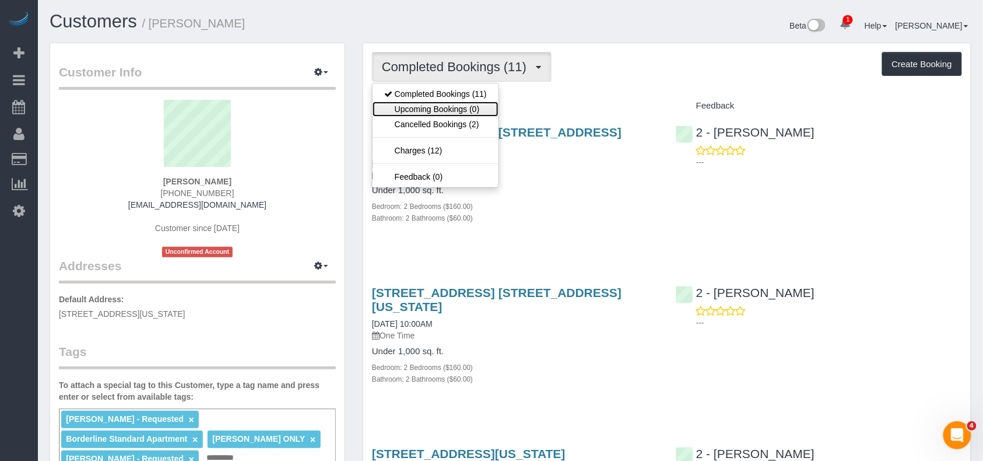
click at [478, 110] on link "Upcoming Bookings (0)" at bounding box center [436, 108] width 126 height 15
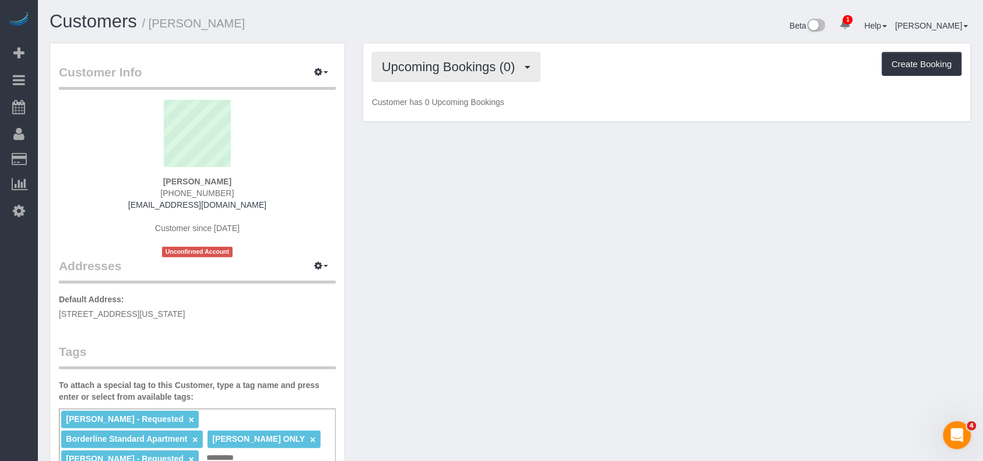
click at [450, 73] on button "Upcoming Bookings (0)" at bounding box center [456, 67] width 169 height 30
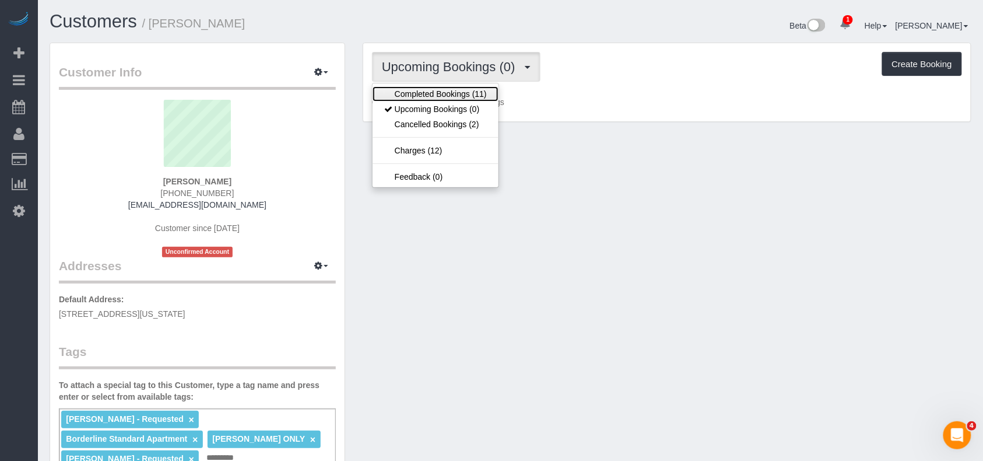
click at [444, 89] on link "Completed Bookings (11)" at bounding box center [436, 93] width 126 height 15
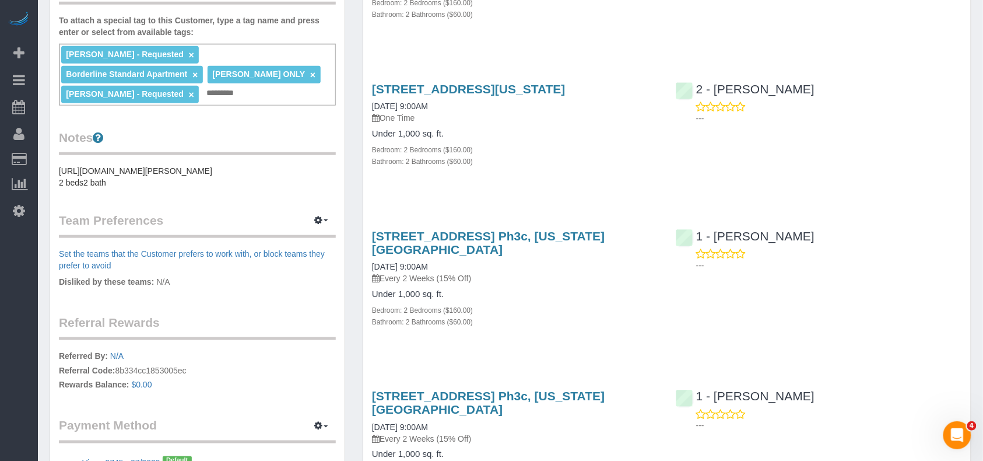
scroll to position [311, 0]
